Goal: Find specific page/section: Find specific page/section

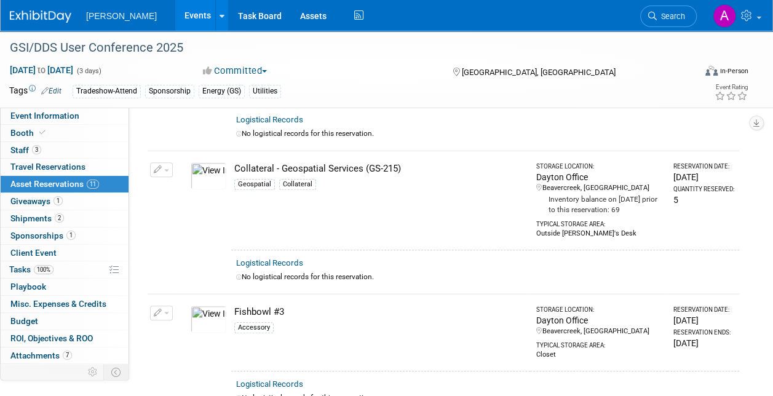
scroll to position [246, 0]
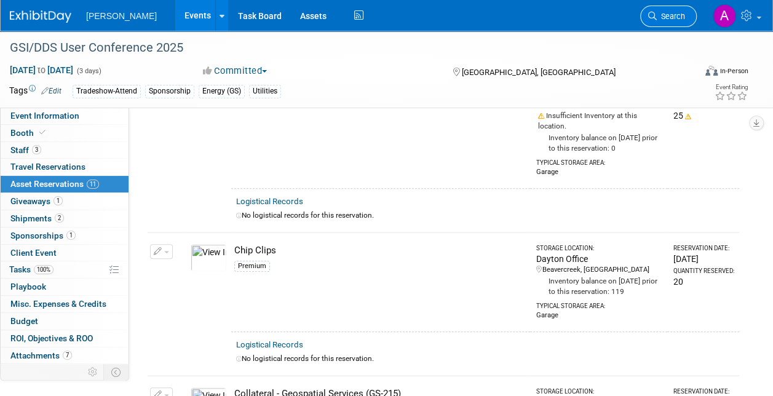
click at [662, 15] on span "Search" at bounding box center [671, 16] width 28 height 9
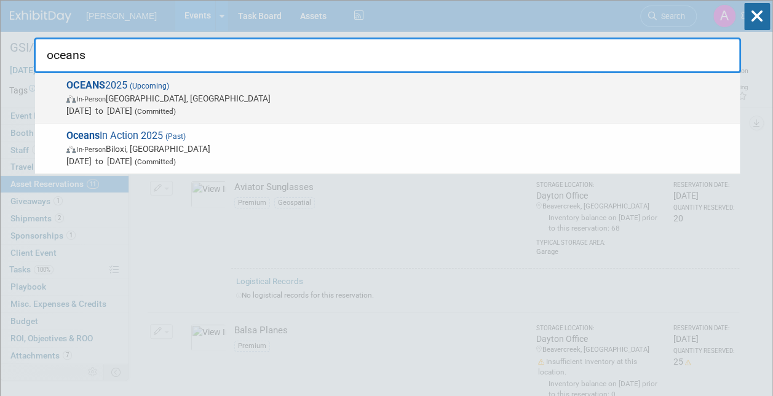
type input "oceans"
click at [117, 84] on span "OCEANS 2025 (Upcoming) In-Person [GEOGRAPHIC_DATA], [GEOGRAPHIC_DATA] [DATE] to…" at bounding box center [398, 98] width 671 height 38
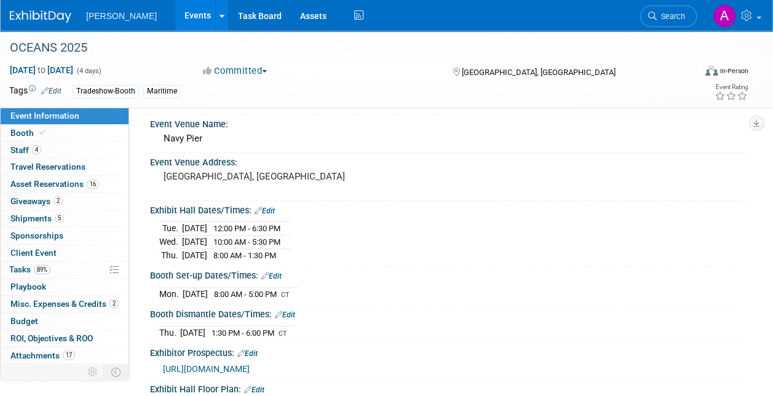
scroll to position [62, 0]
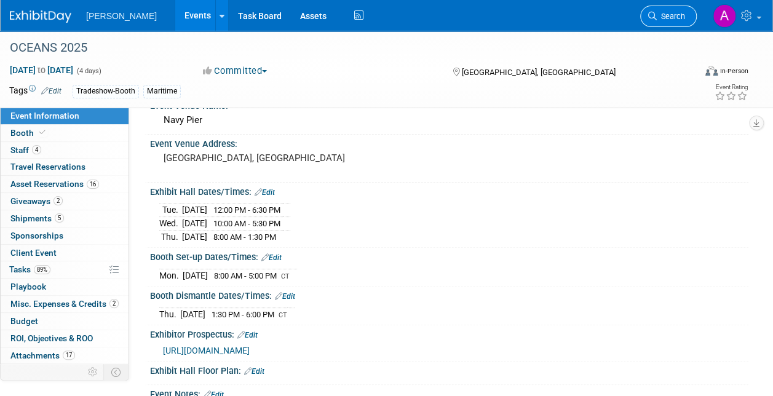
click at [677, 14] on span "Search" at bounding box center [671, 16] width 28 height 9
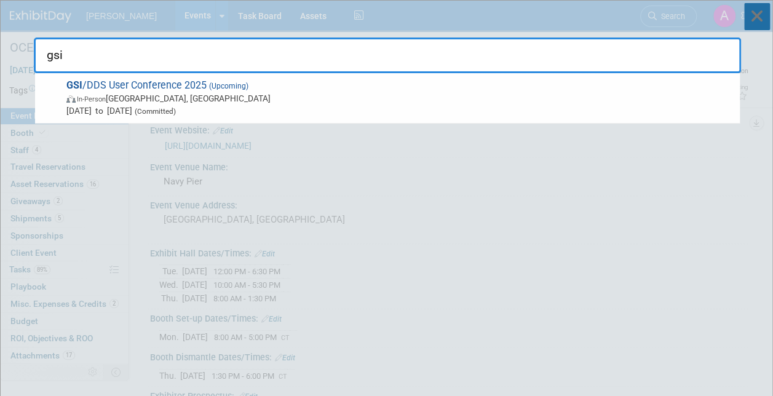
type input "gsi"
click at [754, 17] on icon at bounding box center [757, 16] width 26 height 27
